Goal: Check status: Check status

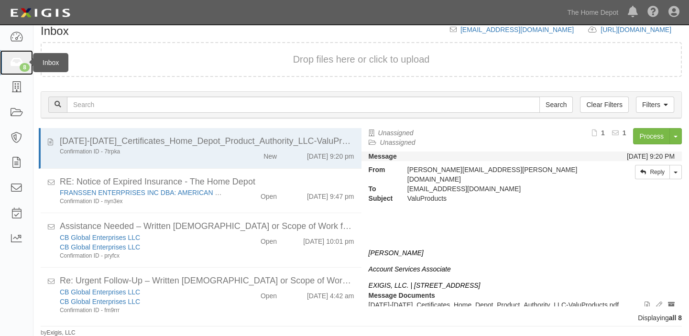
click at [0, 65] on link "8" at bounding box center [16, 62] width 33 height 25
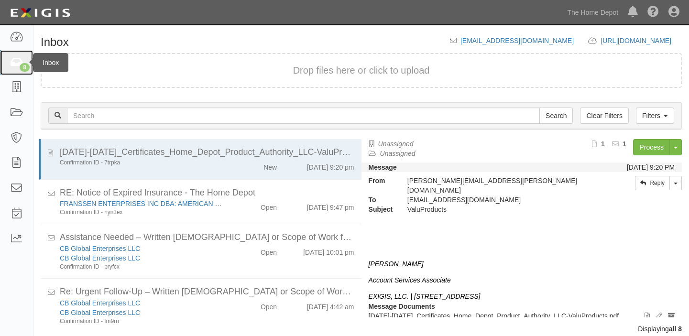
click at [16, 57] on icon at bounding box center [16, 62] width 13 height 11
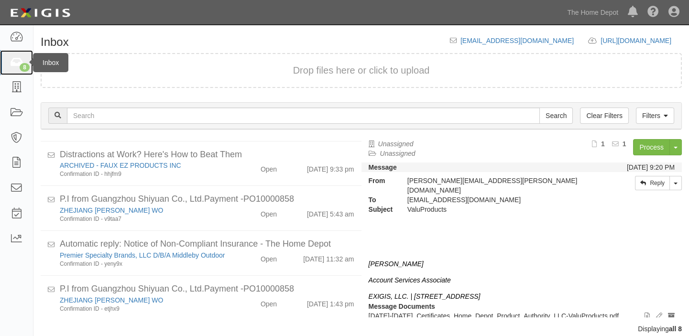
click at [25, 64] on div "8" at bounding box center [25, 67] width 10 height 9
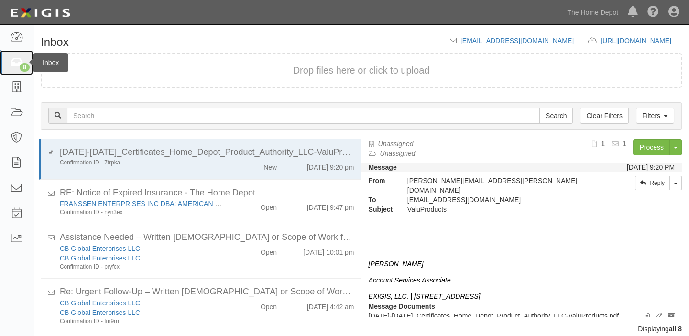
click at [16, 62] on icon at bounding box center [16, 62] width 13 height 11
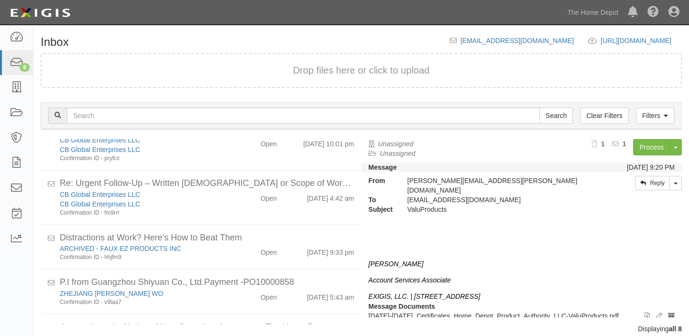
scroll to position [192, 0]
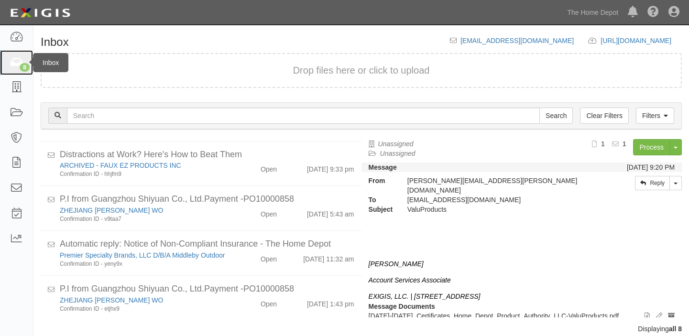
click at [23, 60] on link "8" at bounding box center [16, 62] width 33 height 25
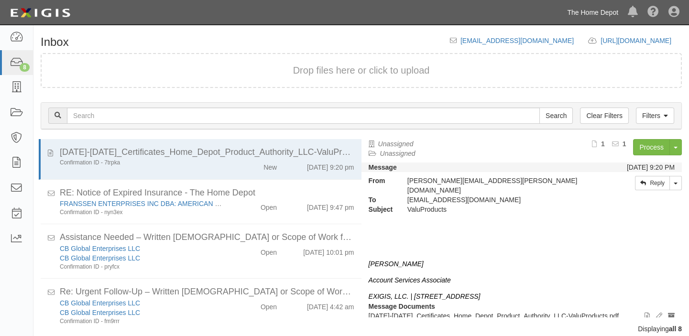
click at [592, 19] on link "The Home Depot" at bounding box center [592, 12] width 61 height 19
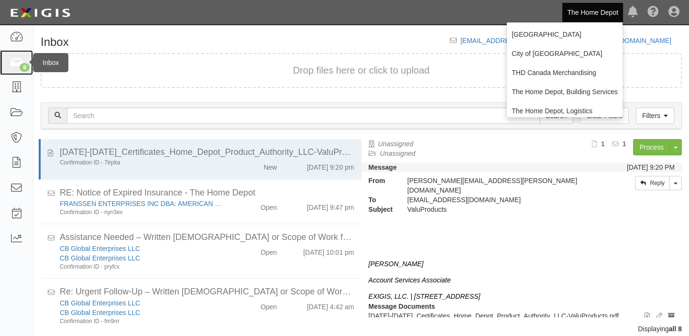
click at [0, 59] on link "8" at bounding box center [16, 62] width 33 height 25
